Goal: Task Accomplishment & Management: Use online tool/utility

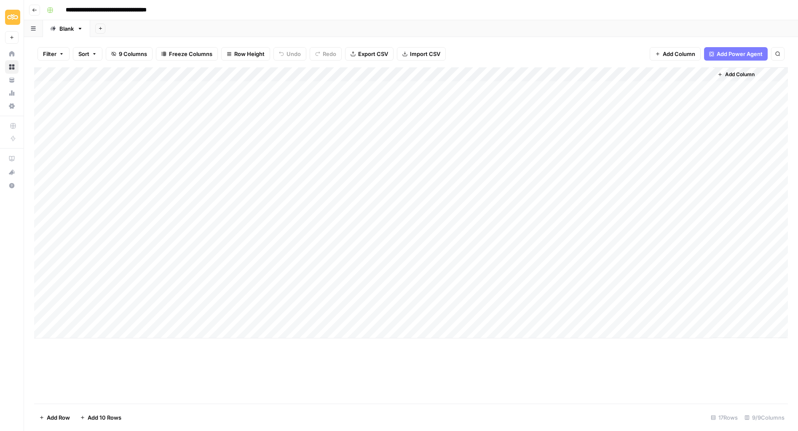
click at [224, 331] on div "Add Column" at bounding box center [411, 202] width 754 height 271
click at [29, 8] on button "Go back" at bounding box center [34, 10] width 11 height 11
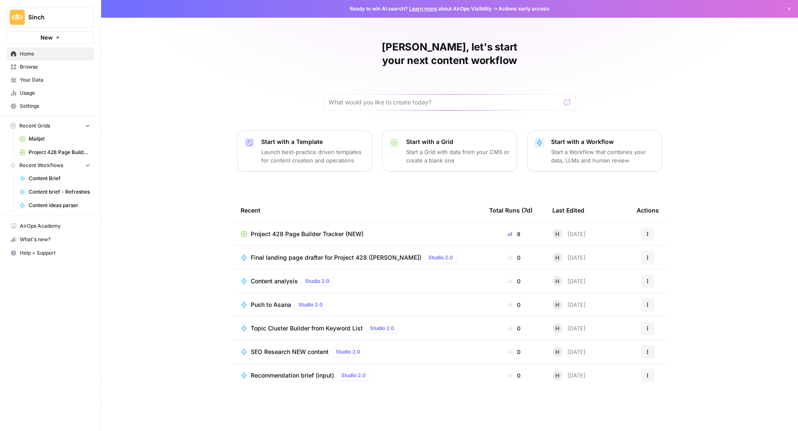
click at [30, 66] on span "Browse" at bounding box center [55, 67] width 70 height 8
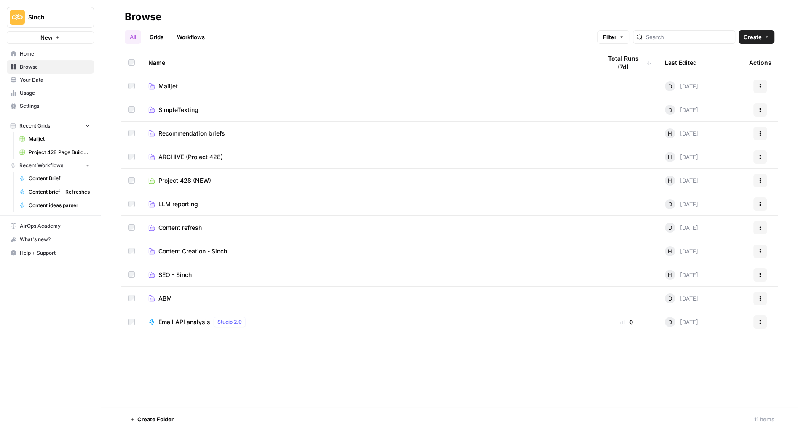
click at [170, 224] on span "Content refresh" at bounding box center [179, 228] width 43 height 8
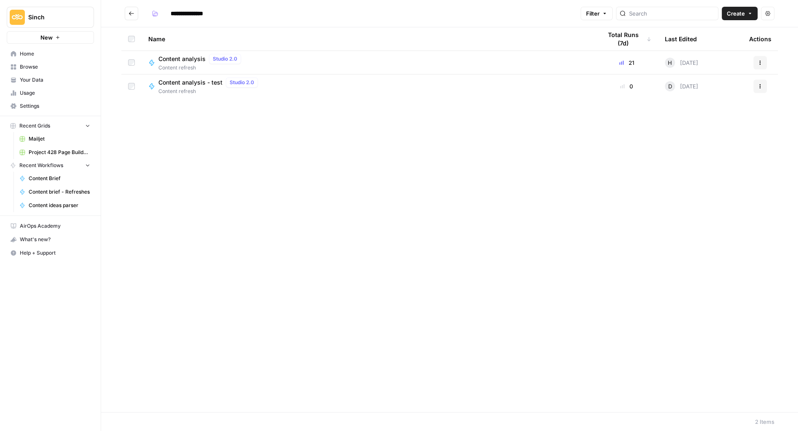
click at [133, 13] on icon "Go back" at bounding box center [131, 14] width 6 height 6
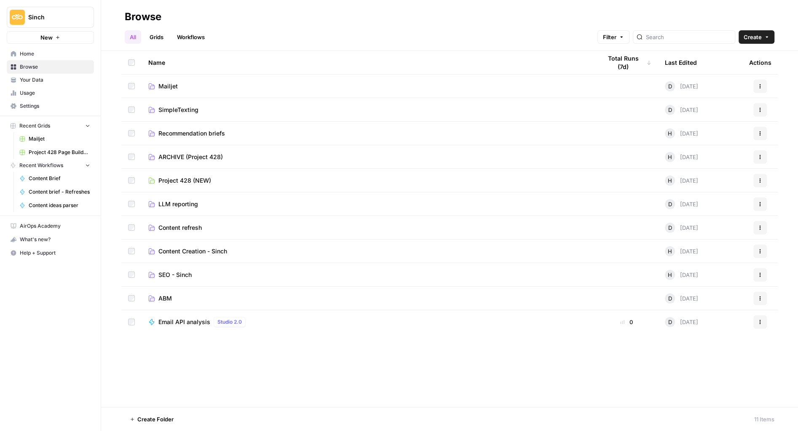
click at [187, 252] on span "Content Creation - Sinch" at bounding box center [192, 251] width 69 height 8
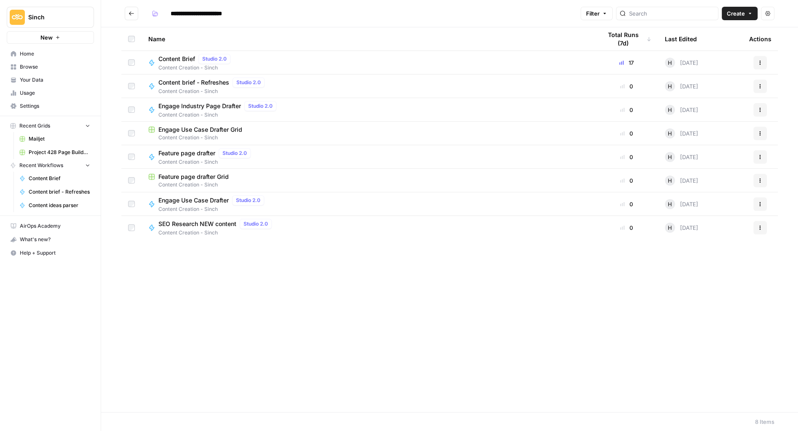
click at [131, 13] on icon "Go back" at bounding box center [131, 14] width 6 height 6
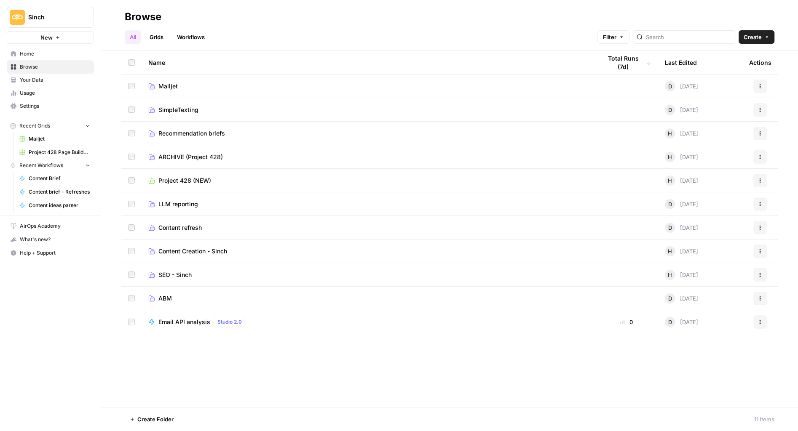
click at [188, 133] on span "Recommendation briefs" at bounding box center [191, 133] width 67 height 8
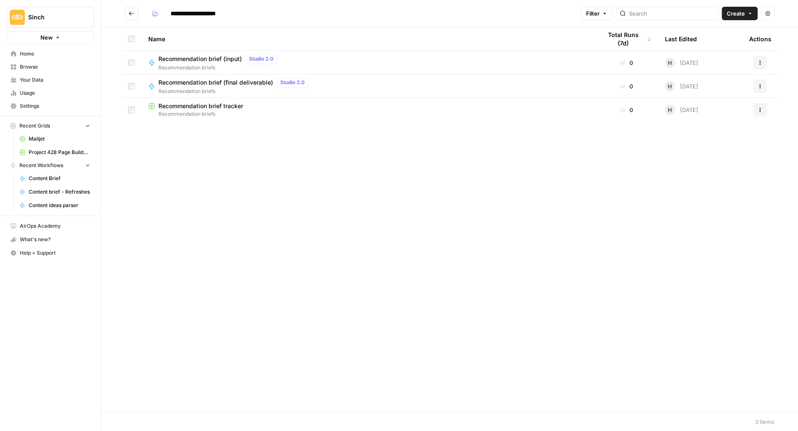
click at [133, 15] on icon "Go back" at bounding box center [131, 14] width 6 height 6
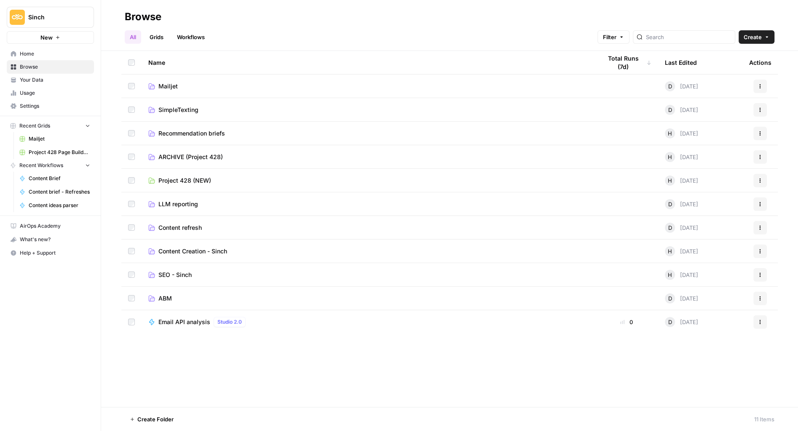
click at [179, 277] on span "SEO - Sinch" at bounding box center [174, 275] width 33 height 8
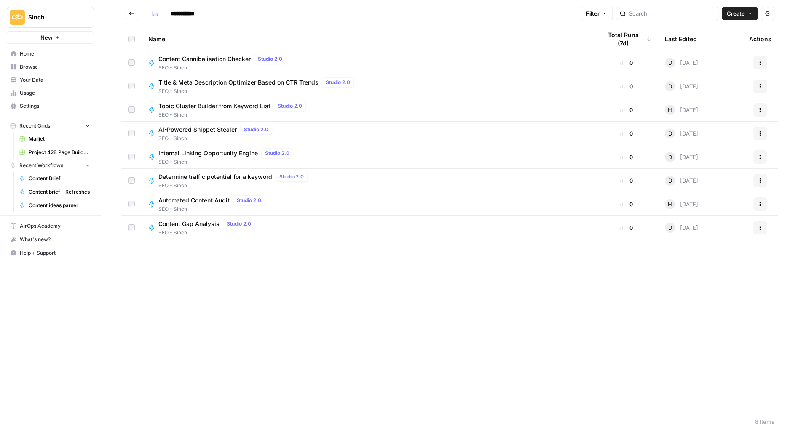
click at [129, 11] on icon "Go back" at bounding box center [131, 14] width 6 height 6
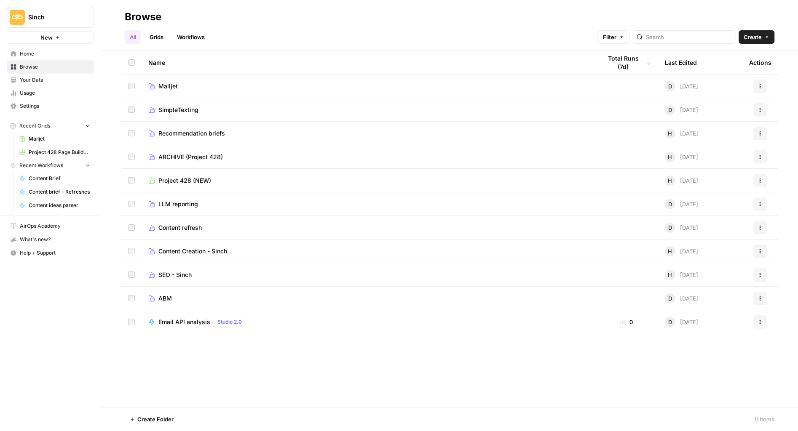
click at [190, 38] on link "Workflows" at bounding box center [191, 36] width 38 height 13
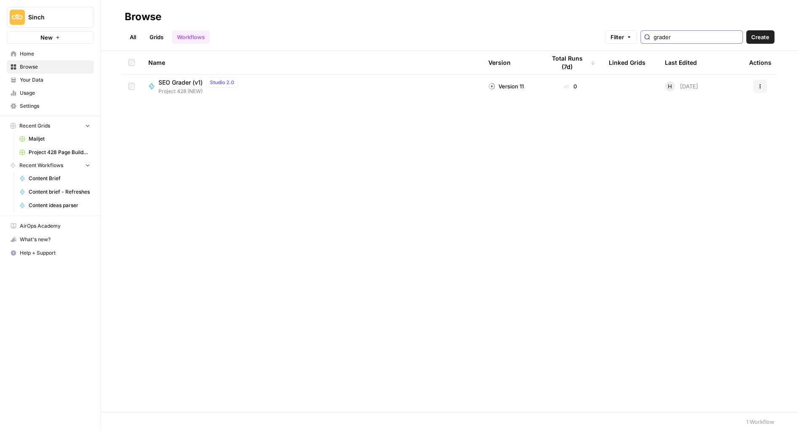
type input "grader"
click at [172, 81] on span "SEO Grader (v1)" at bounding box center [180, 82] width 44 height 8
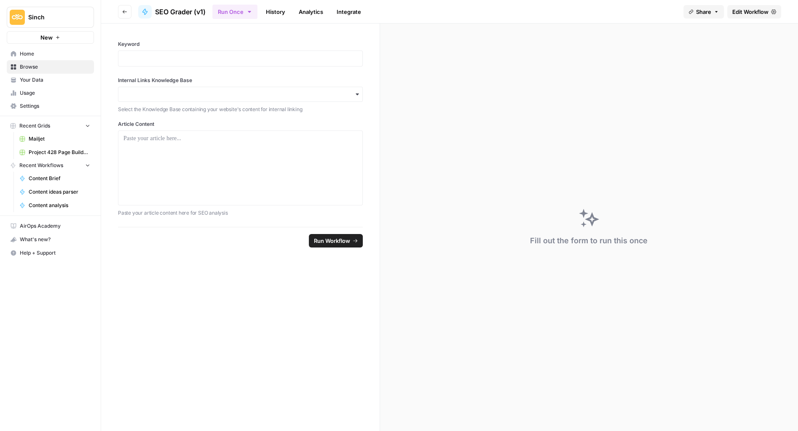
click at [709, 10] on span "Share" at bounding box center [703, 12] width 15 height 8
click at [727, 52] on icon at bounding box center [729, 53] width 5 height 6
click at [122, 16] on button "Go back" at bounding box center [124, 11] width 13 height 13
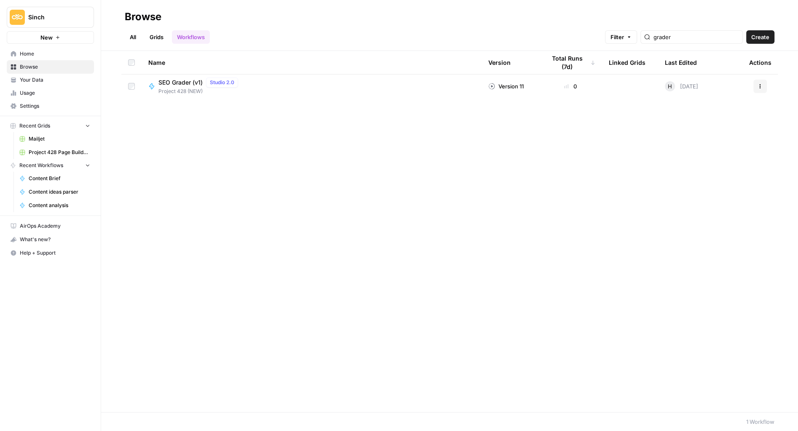
click at [131, 37] on link "All" at bounding box center [133, 36] width 16 height 13
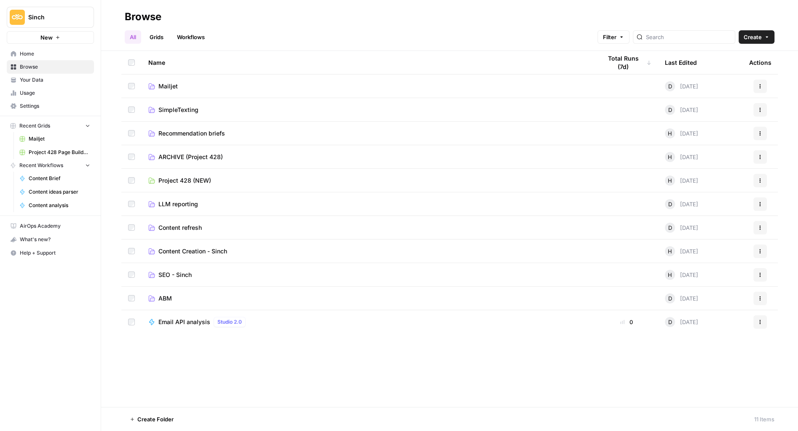
click at [189, 179] on span "Project 428 (NEW)" at bounding box center [184, 181] width 53 height 8
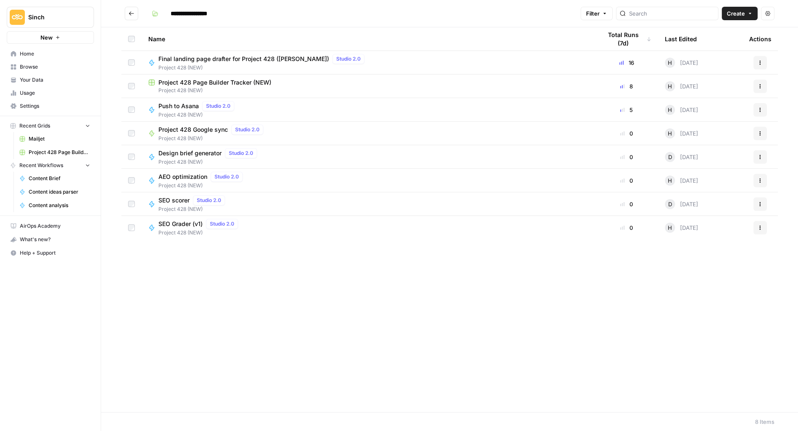
click at [254, 77] on td "Project 428 Page Builder Tracker (NEW) Project 428 (NEW)" at bounding box center [368, 86] width 453 height 23
click at [247, 82] on span "Project 428 Page Builder Tracker (NEW)" at bounding box center [214, 82] width 113 height 8
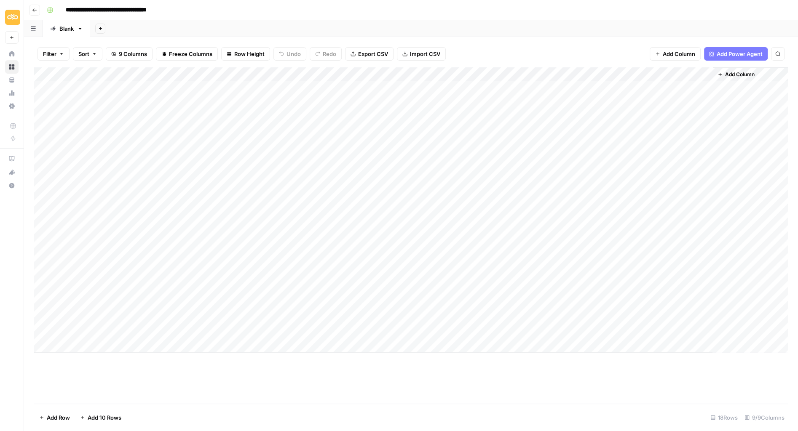
click at [368, 109] on div "Add Column" at bounding box center [411, 210] width 754 height 286
drag, startPoint x: 228, startPoint y: 388, endPoint x: 250, endPoint y: 376, distance: 24.9
click at [229, 388] on div "Add Column" at bounding box center [411, 235] width 754 height 337
click at [353, 120] on div "Add Column" at bounding box center [411, 210] width 754 height 286
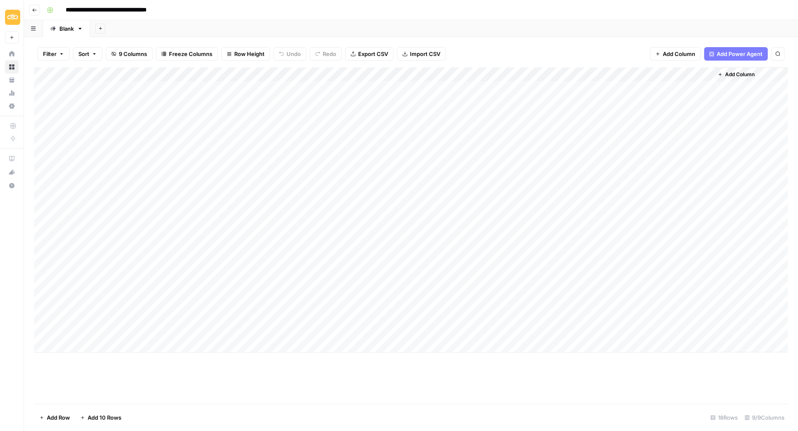
click at [354, 120] on div "Add Column" at bounding box center [411, 210] width 754 height 286
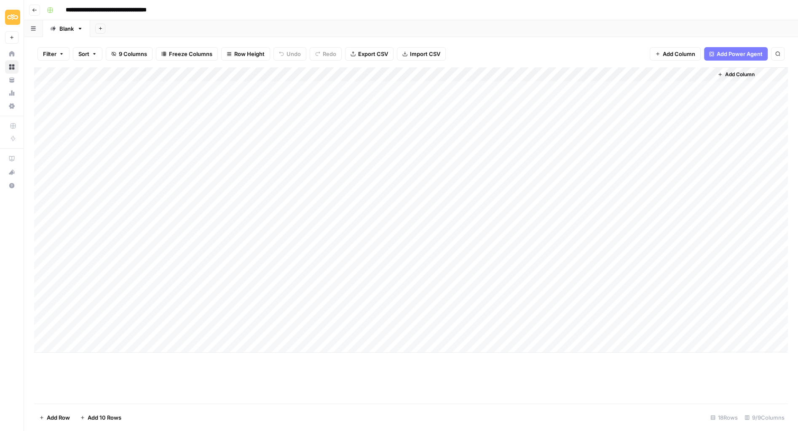
click at [511, 57] on div "Filter Sort 9 Columns Freeze Columns Row Height Undo Redo Export CSV Import CSV…" at bounding box center [411, 53] width 754 height 27
click at [467, 74] on div "Add Column" at bounding box center [411, 210] width 754 height 286
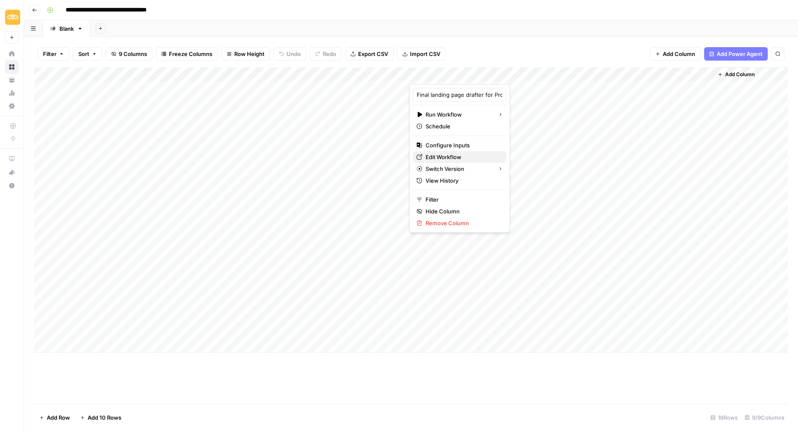
click at [434, 158] on span "Edit Workflow" at bounding box center [462, 157] width 74 height 8
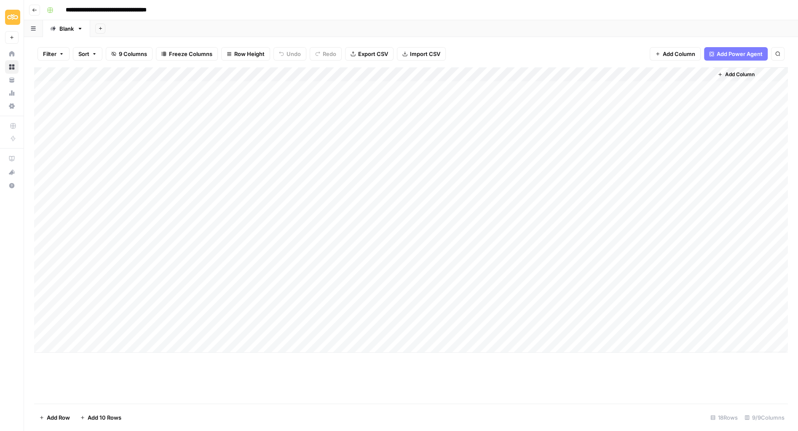
click at [362, 115] on div "Add Column" at bounding box center [411, 210] width 754 height 286
click at [452, 116] on div "Add Column" at bounding box center [411, 210] width 754 height 286
click at [467, 116] on div "Add Column" at bounding box center [411, 210] width 754 height 286
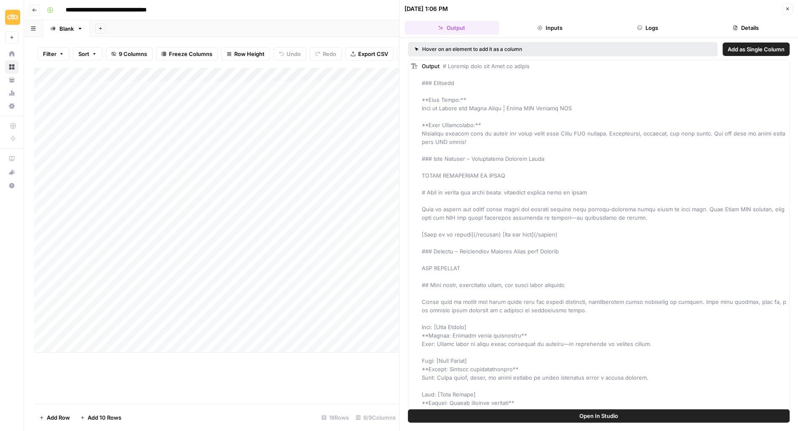
click at [528, 415] on button "Open In Studio" at bounding box center [599, 415] width 382 height 13
click at [788, 11] on icon "button" at bounding box center [787, 8] width 5 height 5
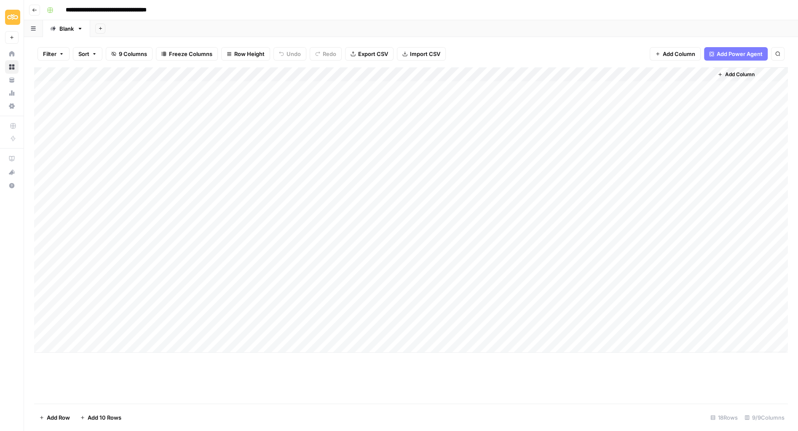
click at [361, 118] on div "Add Column" at bounding box center [411, 210] width 754 height 286
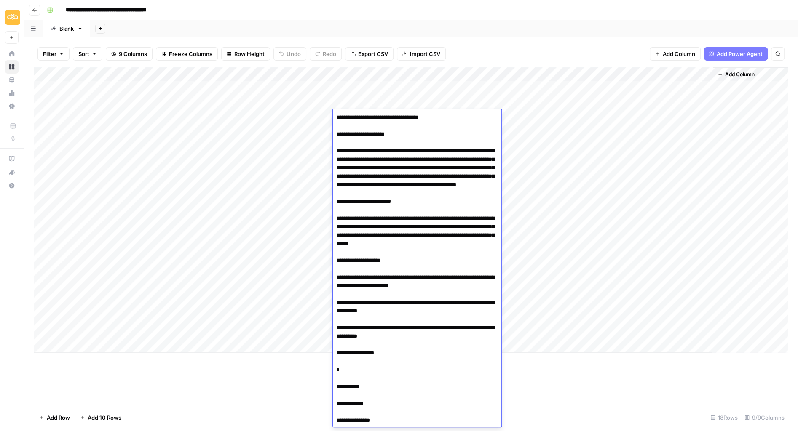
scroll to position [2476, 0]
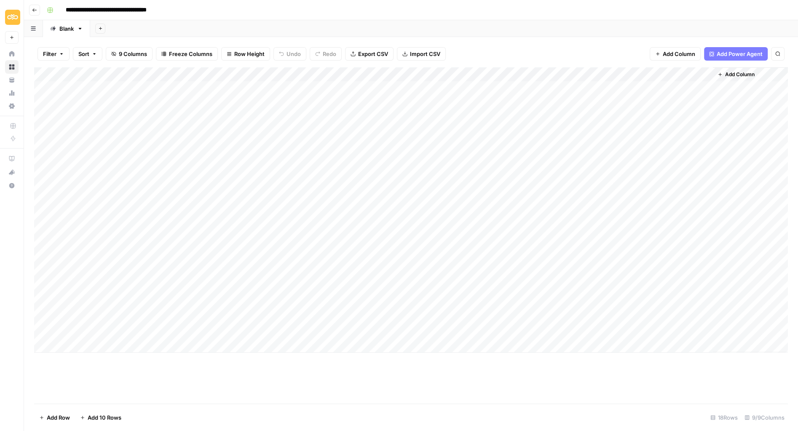
click at [163, 361] on div "Add Column" at bounding box center [411, 235] width 754 height 337
click at [481, 117] on div "Add Column" at bounding box center [411, 210] width 754 height 286
click at [479, 129] on div "Add Column" at bounding box center [411, 210] width 754 height 286
click at [477, 144] on div "Add Column" at bounding box center [411, 210] width 754 height 286
click at [463, 116] on div "Add Column" at bounding box center [411, 210] width 754 height 286
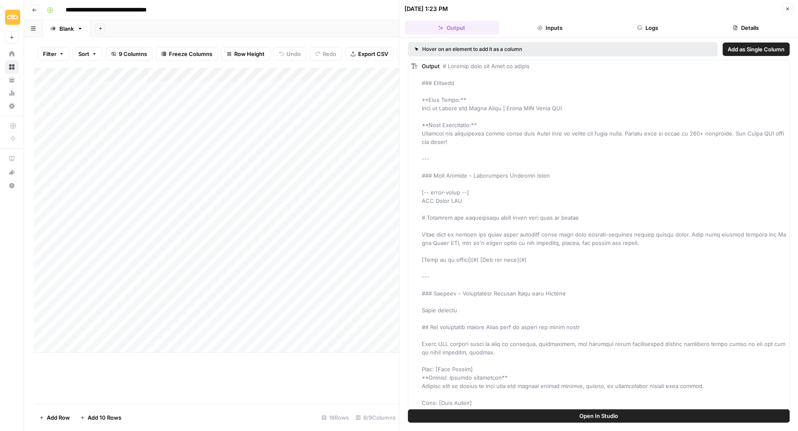
click at [561, 419] on button "Open In Studio" at bounding box center [599, 415] width 382 height 13
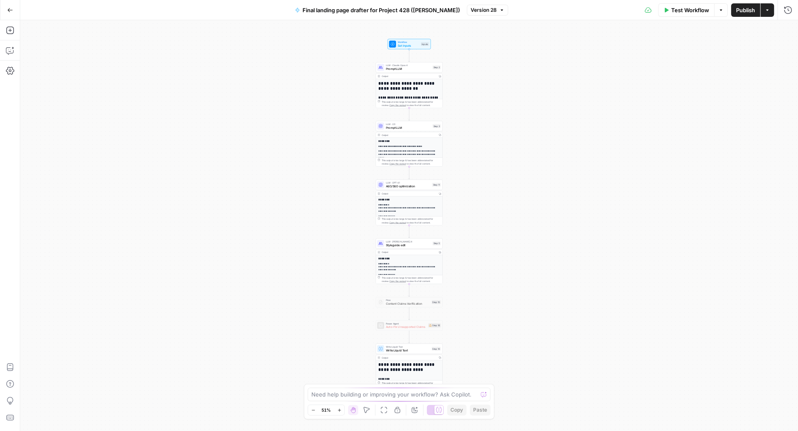
click at [405, 70] on span "Prompt LLM" at bounding box center [408, 69] width 45 height 4
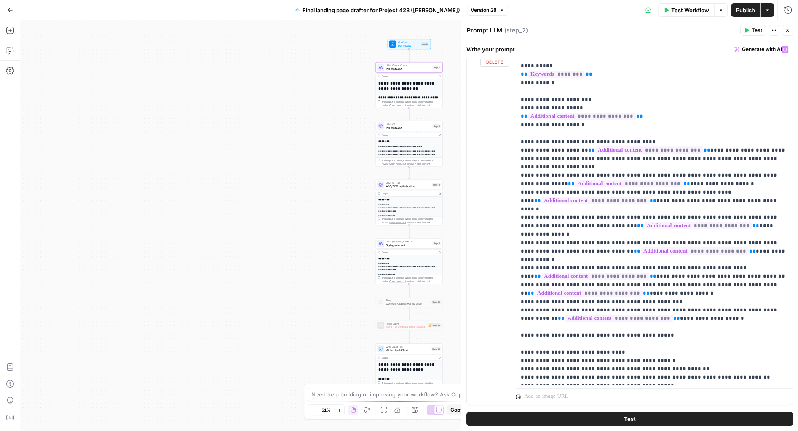
scroll to position [134, 0]
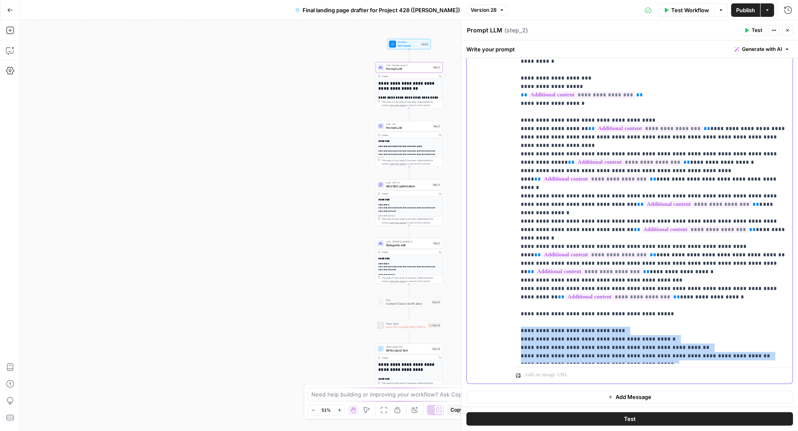
drag, startPoint x: 516, startPoint y: 297, endPoint x: 678, endPoint y: 344, distance: 169.2
click at [678, 344] on div "**********" at bounding box center [654, 192] width 277 height 343
copy p "**********"
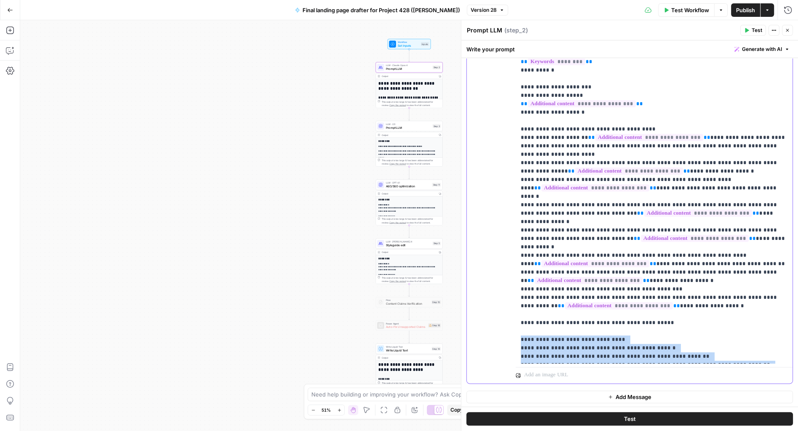
scroll to position [0, 0]
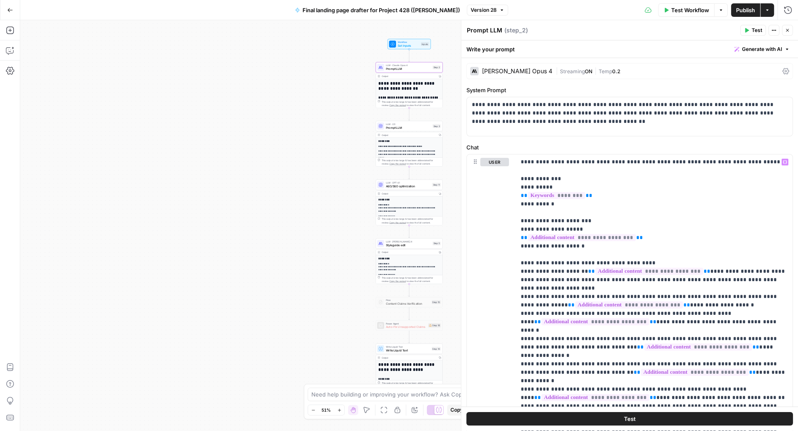
click at [789, 30] on span "Close" at bounding box center [789, 30] width 0 height 0
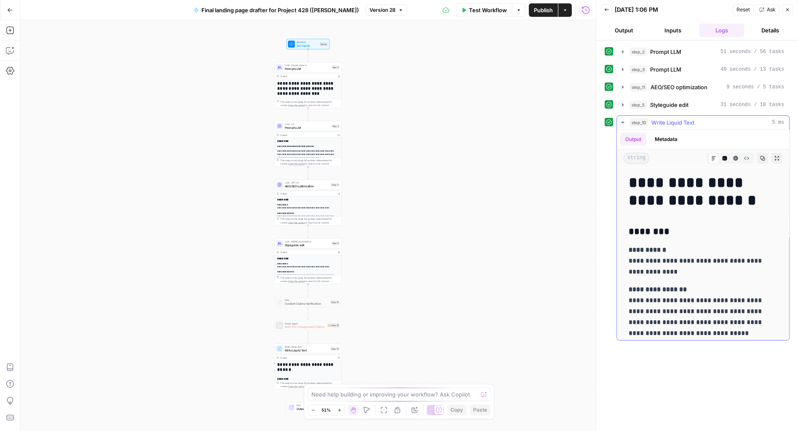
click at [763, 157] on icon "button" at bounding box center [762, 158] width 5 height 5
click at [765, 158] on span "Copy" at bounding box center [765, 158] width 0 height 0
click at [759, 155] on button "Copy" at bounding box center [762, 158] width 11 height 11
click at [762, 153] on button "Copy" at bounding box center [762, 158] width 11 height 11
